Goal: Information Seeking & Learning: Learn about a topic

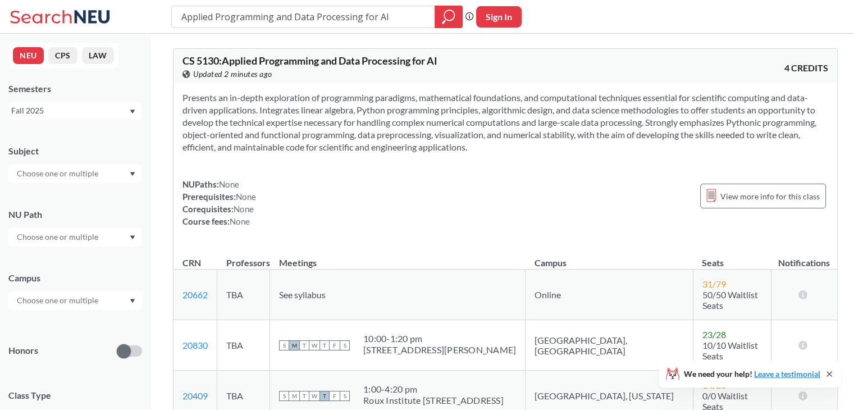
click at [351, 227] on div "NUPaths: None Prerequisites: None Corequisites: None Course fees: None View mor…" at bounding box center [504, 202] width 645 height 49
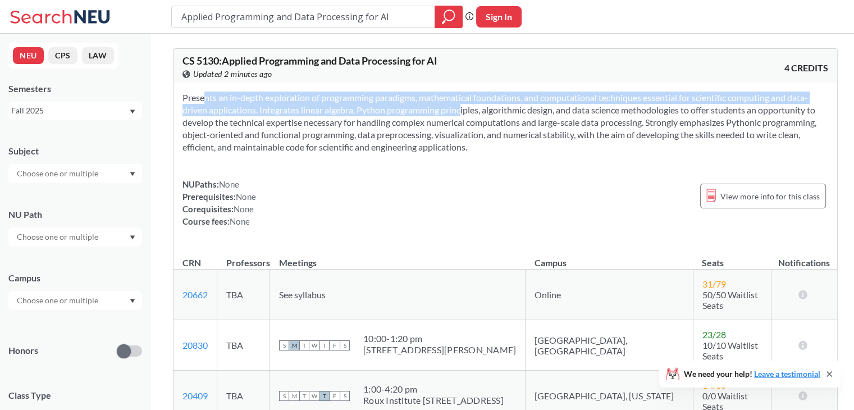
drag, startPoint x: 182, startPoint y: 97, endPoint x: 445, endPoint y: 112, distance: 263.7
click at [445, 112] on div "Presents an in-depth exploration of programming paradigms, mathematical foundat…" at bounding box center [504, 163] width 663 height 163
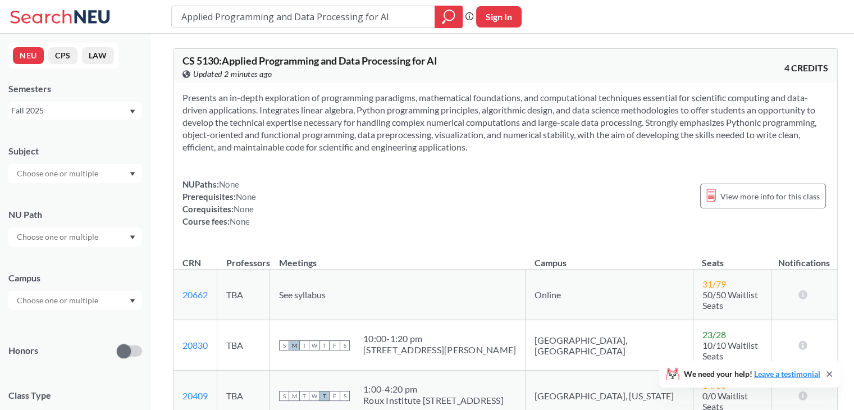
click at [452, 60] on div "CS 5130 : Applied Programming and Data Processing for AI View this course on Ba…" at bounding box center [343, 68] width 323 height 25
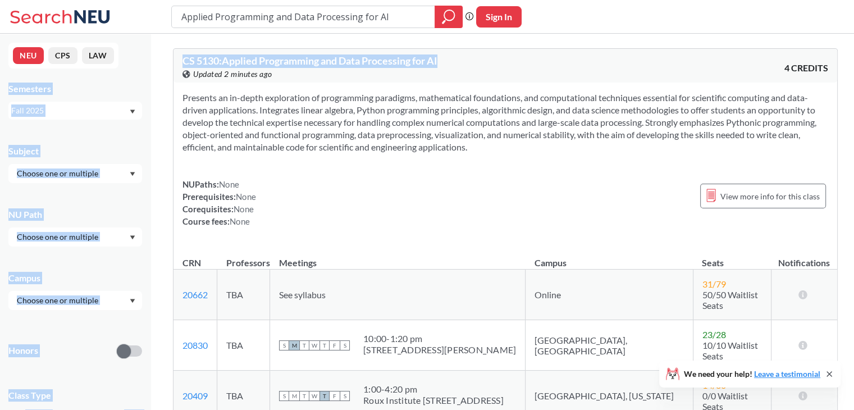
drag, startPoint x: 443, startPoint y: 61, endPoint x: 136, endPoint y: 48, distance: 307.8
copy div "Semesters Fall 2025 Subject NU Path Campus Honors Class Type Lecture 1884 Semin…"
click at [451, 59] on div "CS 5130 : Applied Programming and Data Processing for AI View this course on Ba…" at bounding box center [343, 68] width 323 height 25
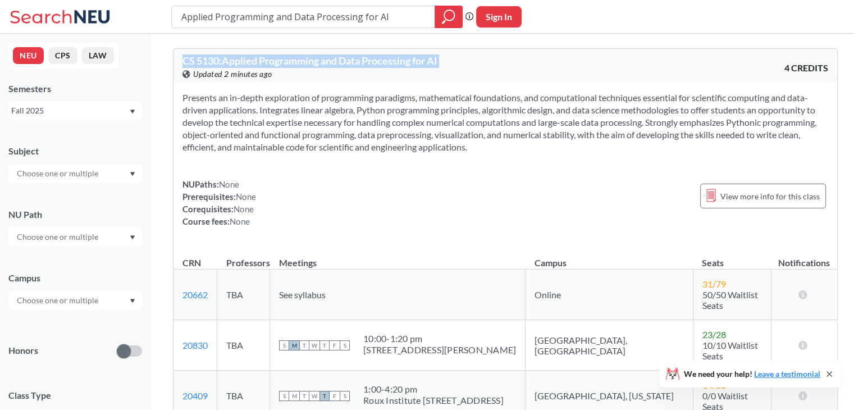
drag, startPoint x: 451, startPoint y: 59, endPoint x: 190, endPoint y: 53, distance: 261.6
click at [190, 53] on div "CS 5130 : Applied Programming and Data Processing for AI View this course on Ba…" at bounding box center [504, 66] width 663 height 34
